Goal: Navigation & Orientation: Find specific page/section

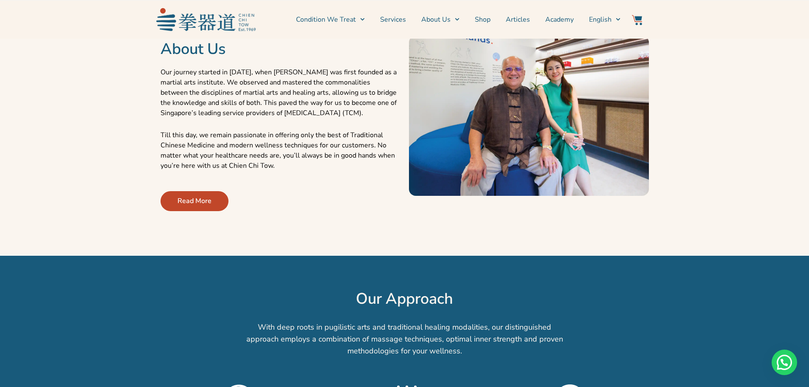
scroll to position [340, 0]
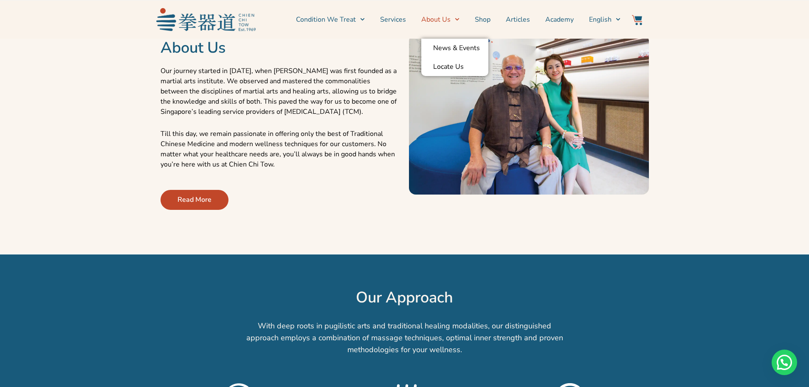
click at [442, 20] on link "About Us" at bounding box center [440, 19] width 38 height 21
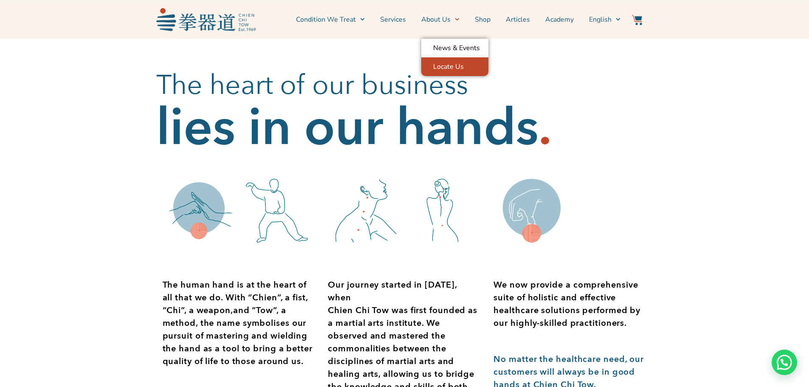
click at [452, 63] on link "Locate Us" at bounding box center [454, 66] width 67 height 19
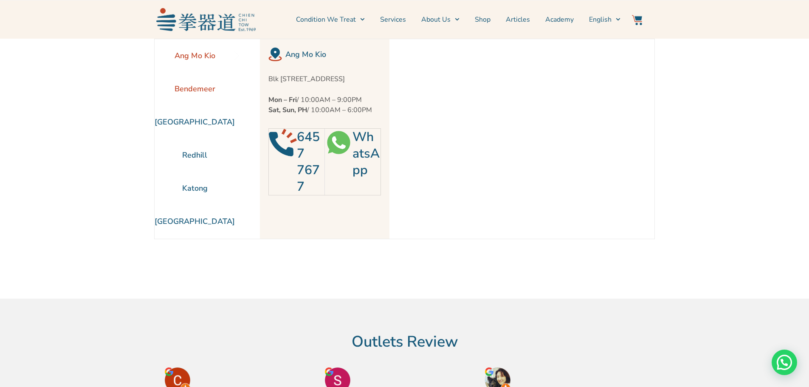
click at [194, 90] on li "Bendemeer" at bounding box center [195, 88] width 80 height 33
click at [195, 130] on li "[GEOGRAPHIC_DATA]" at bounding box center [195, 121] width 80 height 33
click at [196, 151] on li "Redhill" at bounding box center [195, 154] width 80 height 33
click at [192, 175] on li "Katong" at bounding box center [195, 187] width 80 height 33
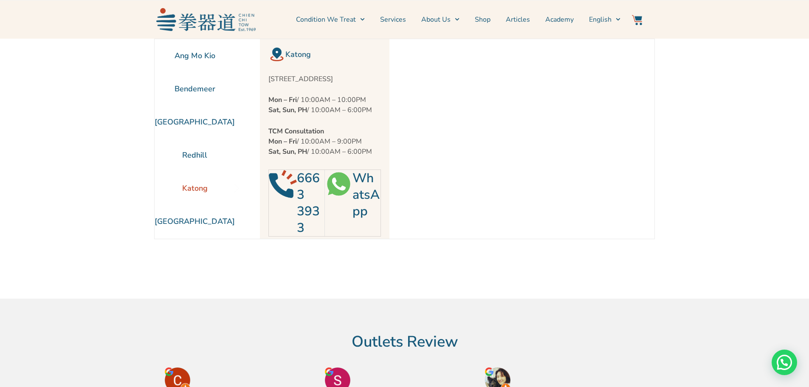
click at [191, 199] on li "Katong" at bounding box center [195, 187] width 80 height 33
click at [190, 214] on li "[GEOGRAPHIC_DATA]" at bounding box center [195, 221] width 80 height 33
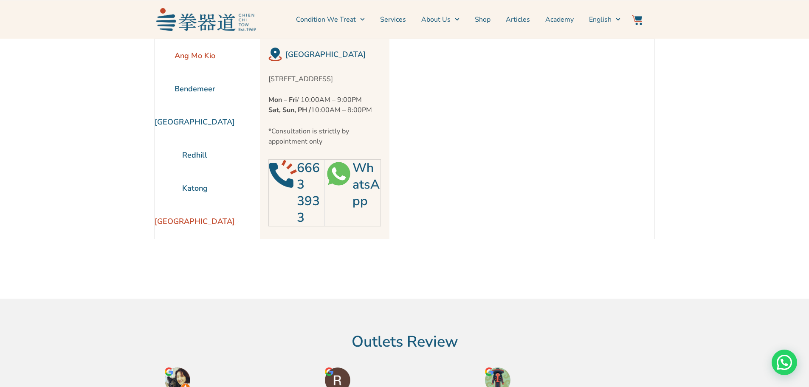
click at [191, 58] on li "Ang Mo Kio" at bounding box center [195, 55] width 80 height 33
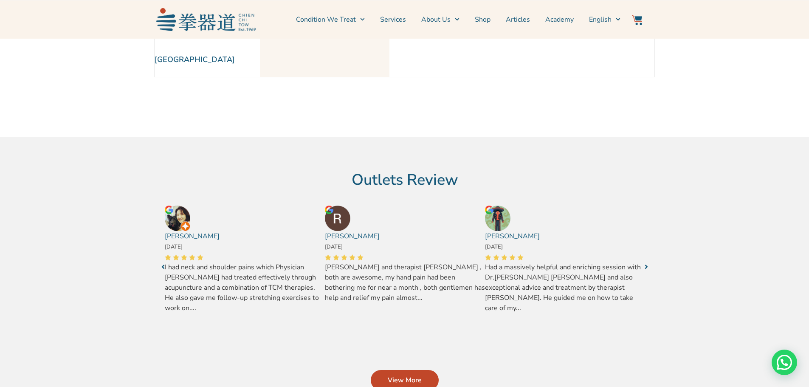
scroll to position [170, 0]
